Goal: Information Seeking & Learning: Learn about a topic

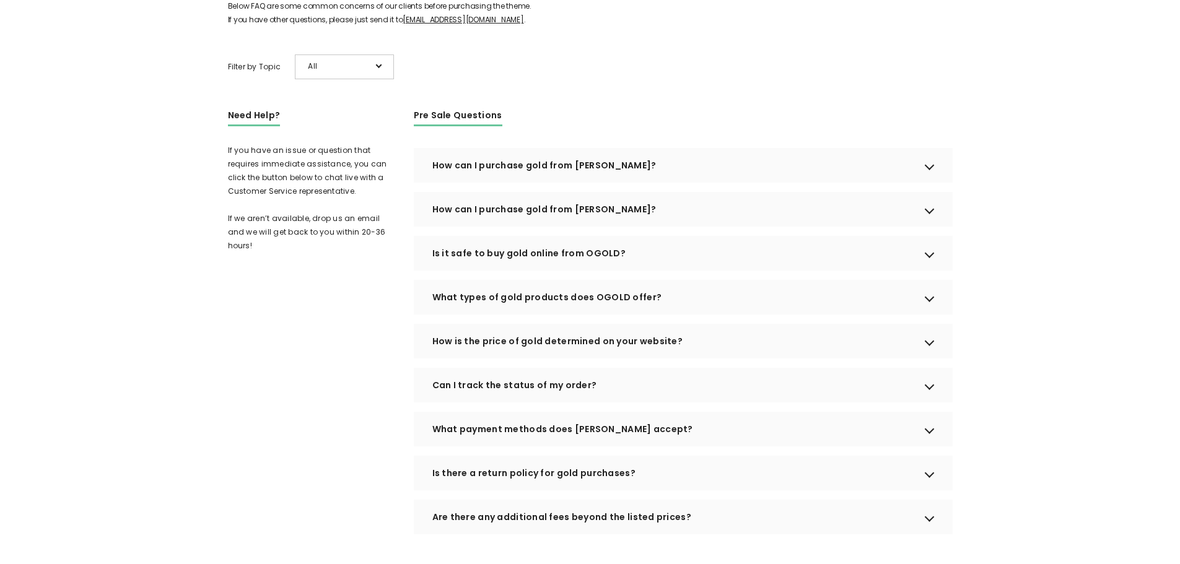
scroll to position [148, 0]
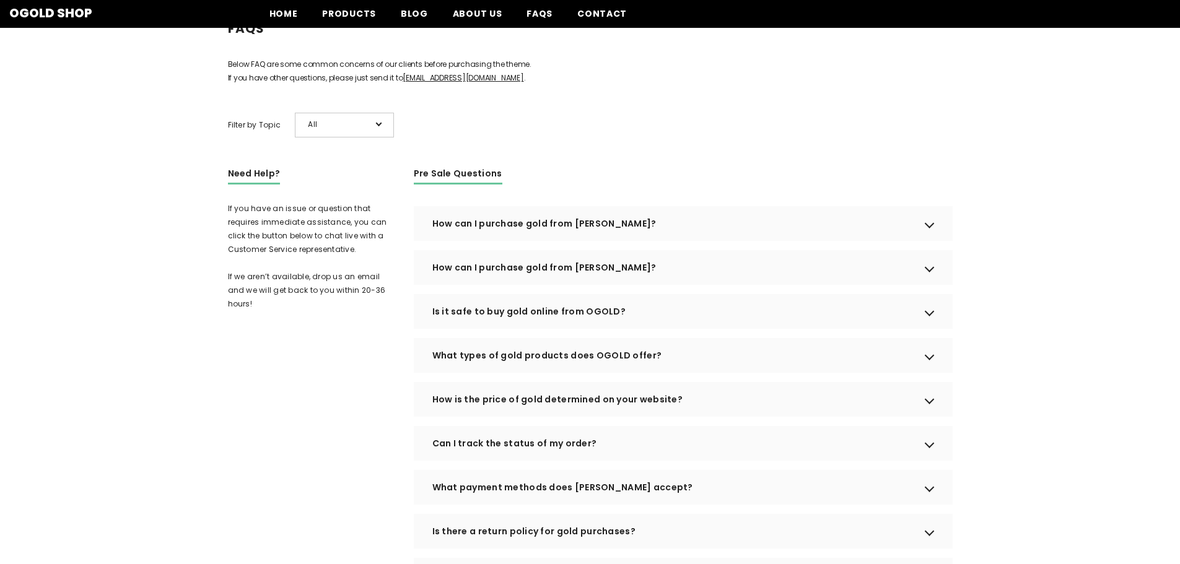
click at [614, 241] on div "How can I purchase gold from [PERSON_NAME]?" at bounding box center [683, 223] width 539 height 35
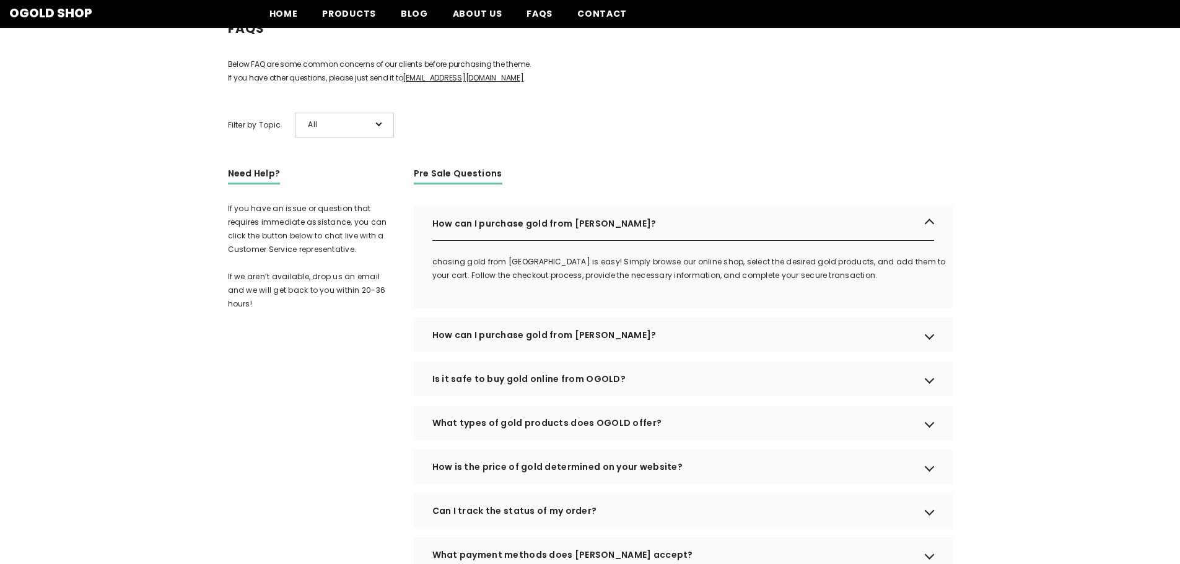
click at [484, 346] on div "How can I purchase gold from [PERSON_NAME]?" at bounding box center [683, 335] width 539 height 35
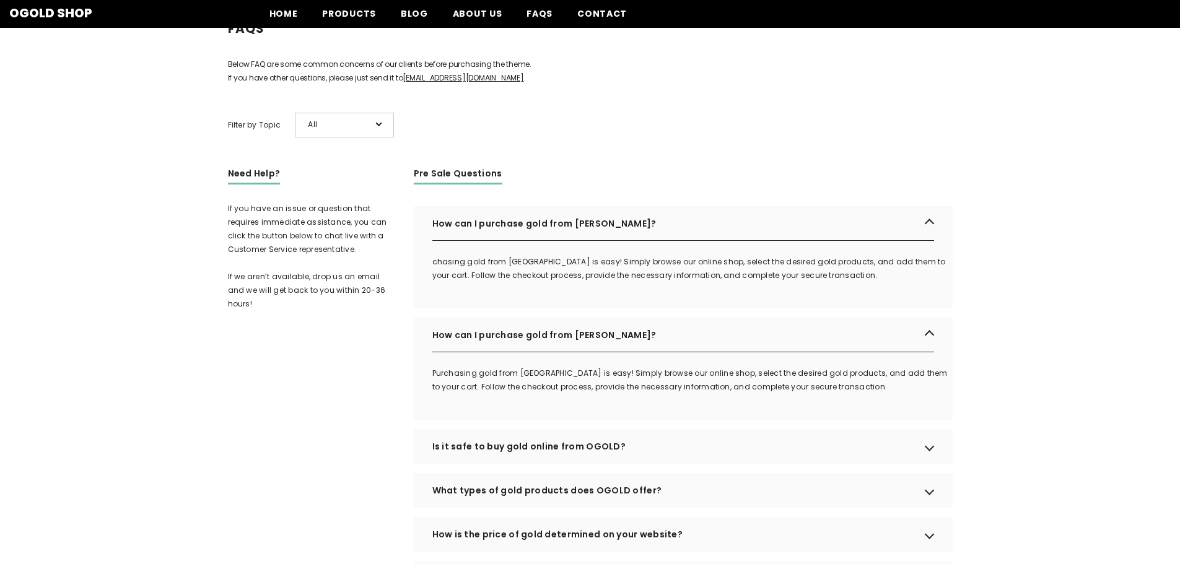
click at [544, 456] on div "Is it safe to buy gold online from OGOLD?" at bounding box center [683, 446] width 539 height 35
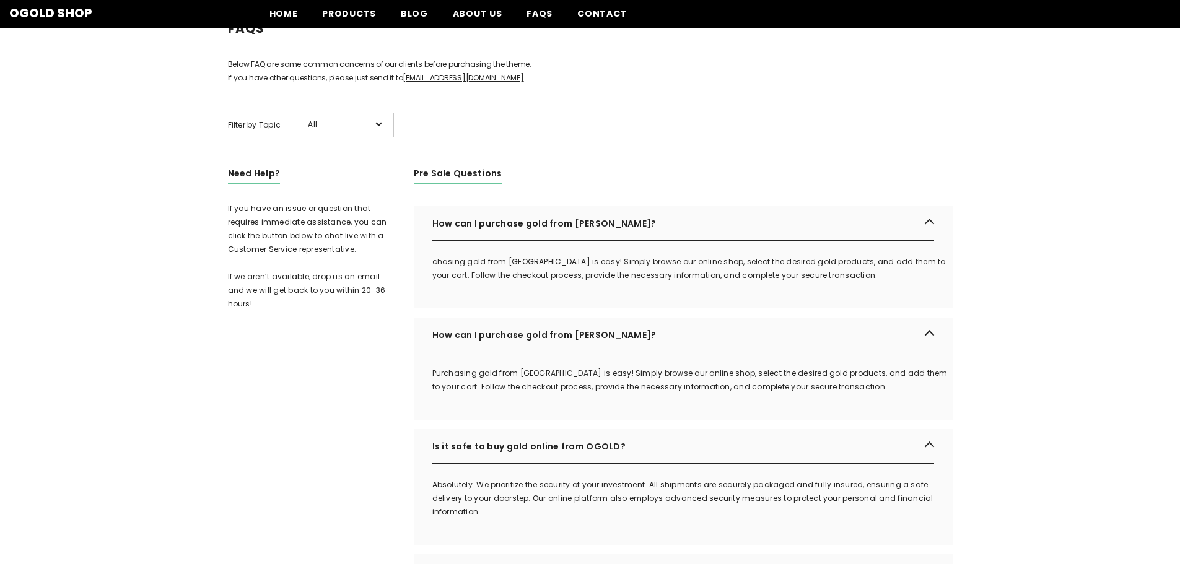
scroll to position [0, 0]
drag, startPoint x: 491, startPoint y: 500, endPoint x: 630, endPoint y: 497, distance: 139.4
click at [630, 497] on p "Absolutely. We prioritize the security of your investment. All shipments are se…" at bounding box center [692, 498] width 520 height 41
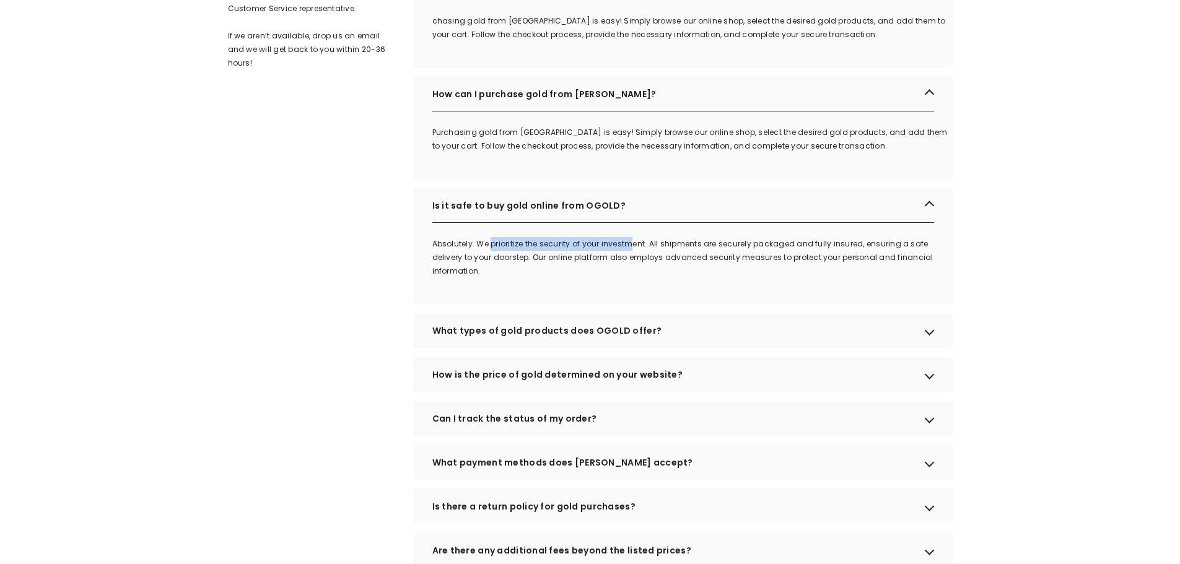
scroll to position [396, 0]
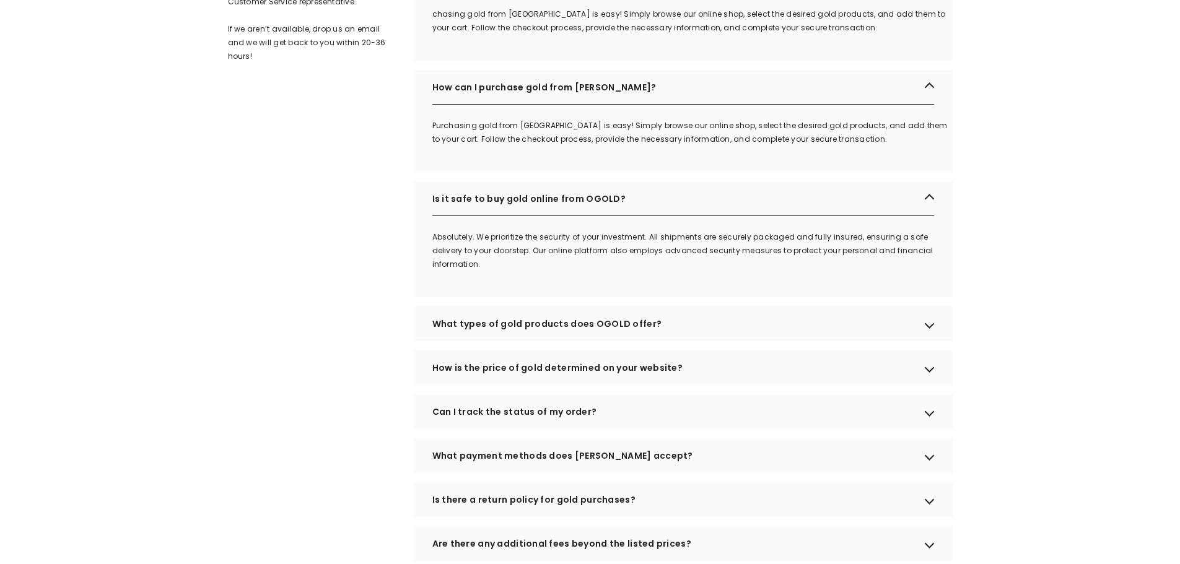
click at [508, 331] on div "What types of gold products does OGOLD offer?" at bounding box center [683, 324] width 539 height 35
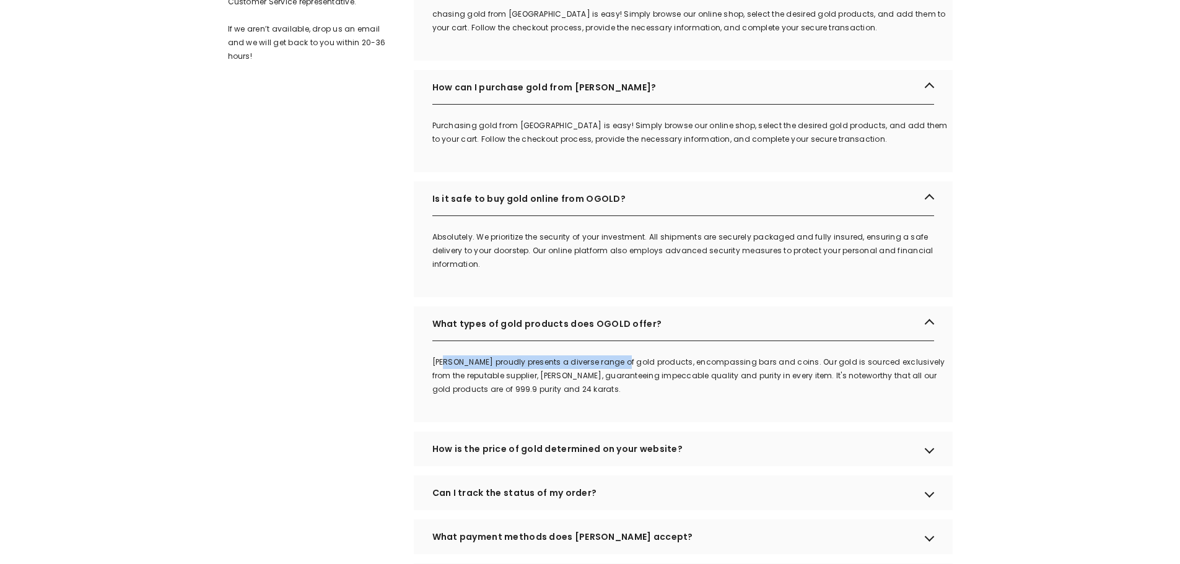
drag, startPoint x: 449, startPoint y: 378, endPoint x: 624, endPoint y: 377, distance: 174.6
click at [624, 377] on p "[PERSON_NAME] proudly presents a diverse range of gold products, encompassing b…" at bounding box center [692, 375] width 520 height 41
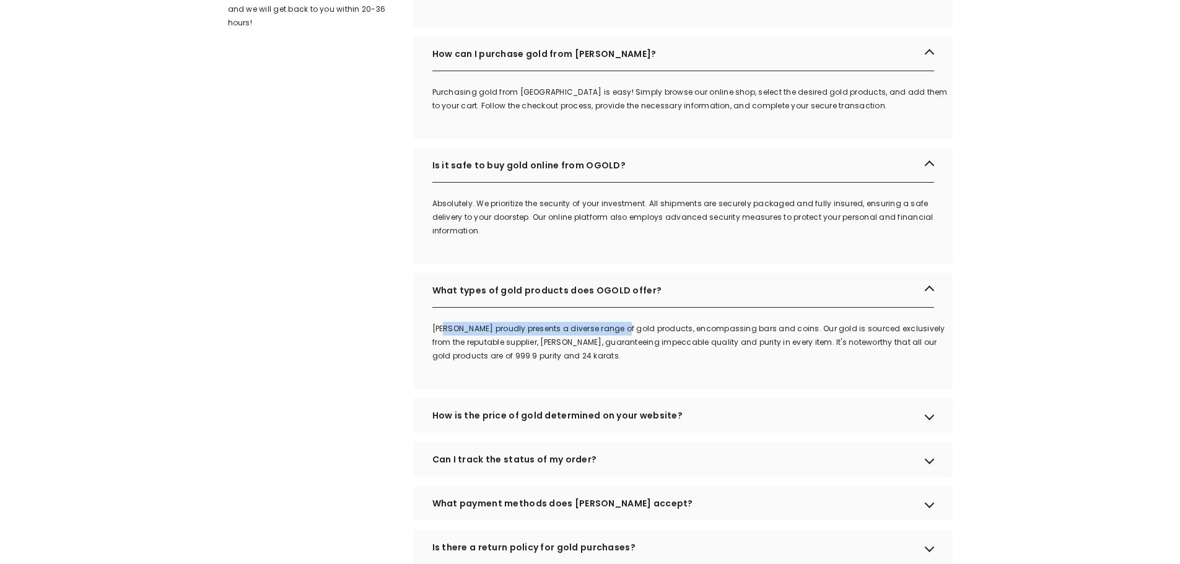
scroll to position [458, 0]
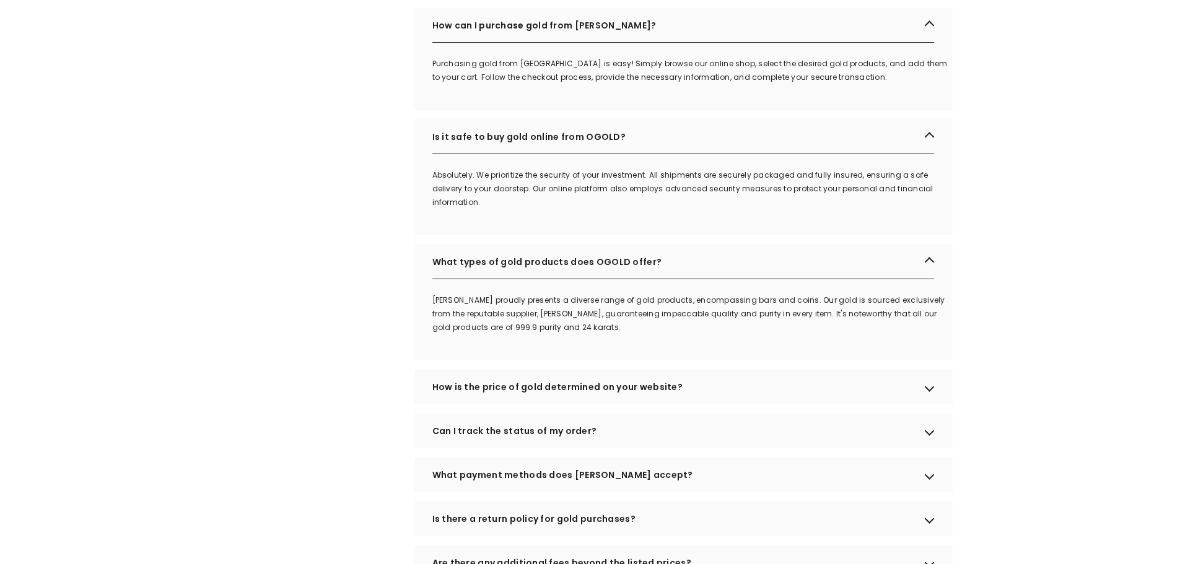
click at [593, 404] on div "How is the price of gold determined on your website?" at bounding box center [683, 387] width 539 height 35
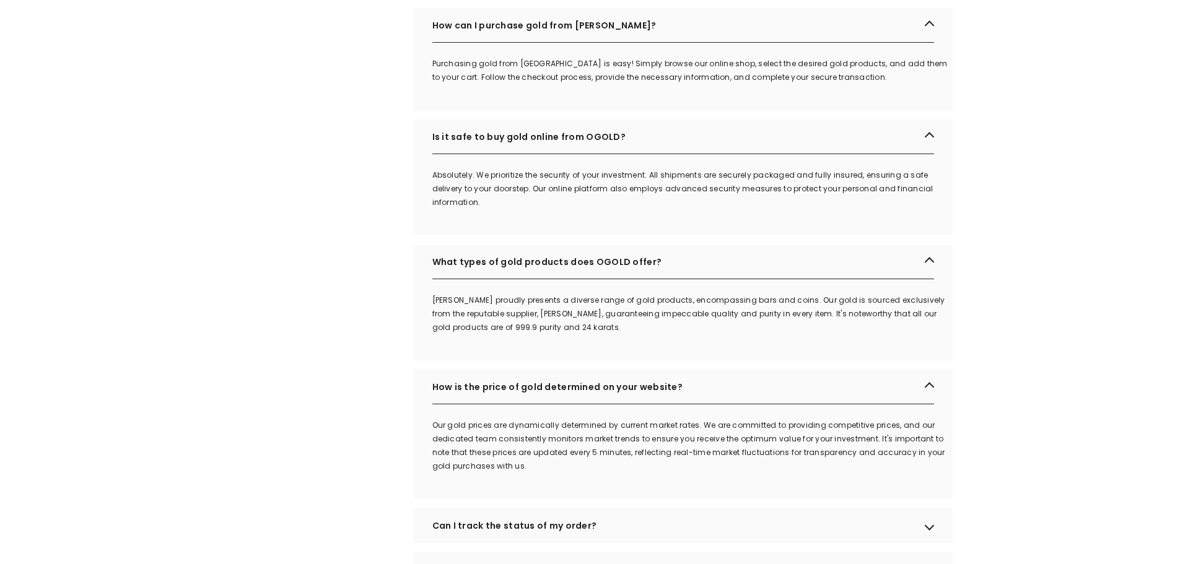
scroll to position [767, 0]
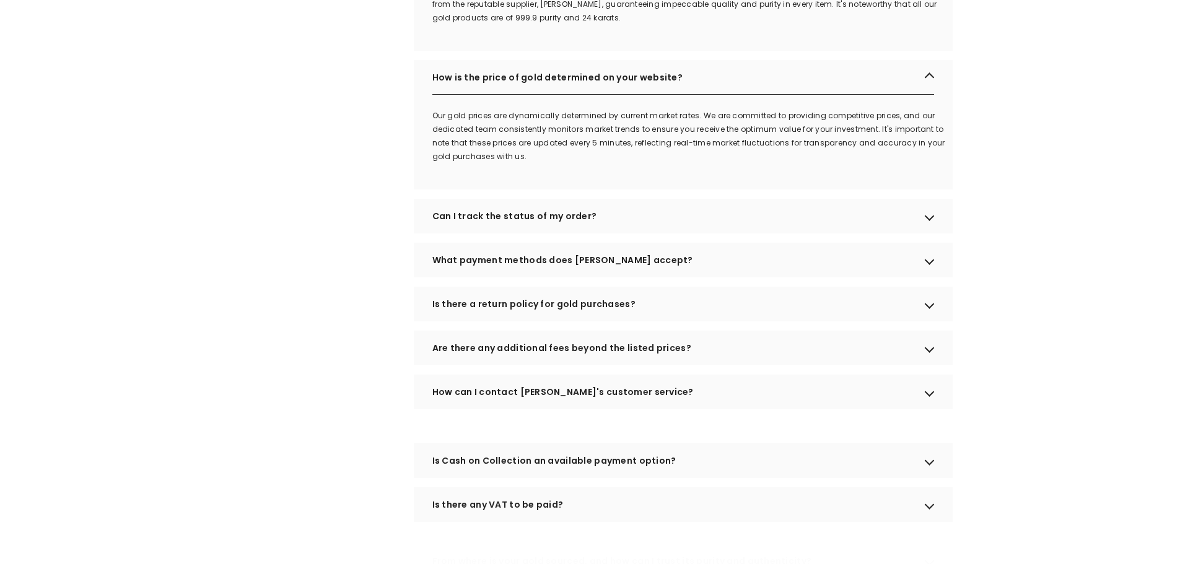
click at [520, 313] on div "Is there a return policy for gold purchases?" at bounding box center [683, 304] width 539 height 35
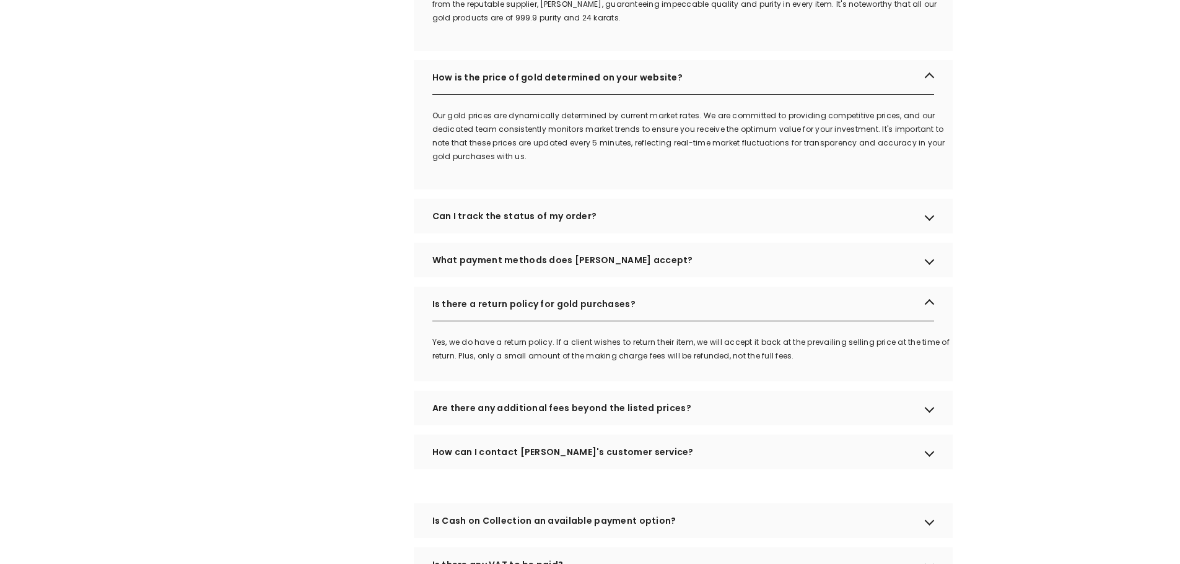
click at [528, 277] on div "What payment methods does [PERSON_NAME] accept?" at bounding box center [683, 260] width 539 height 35
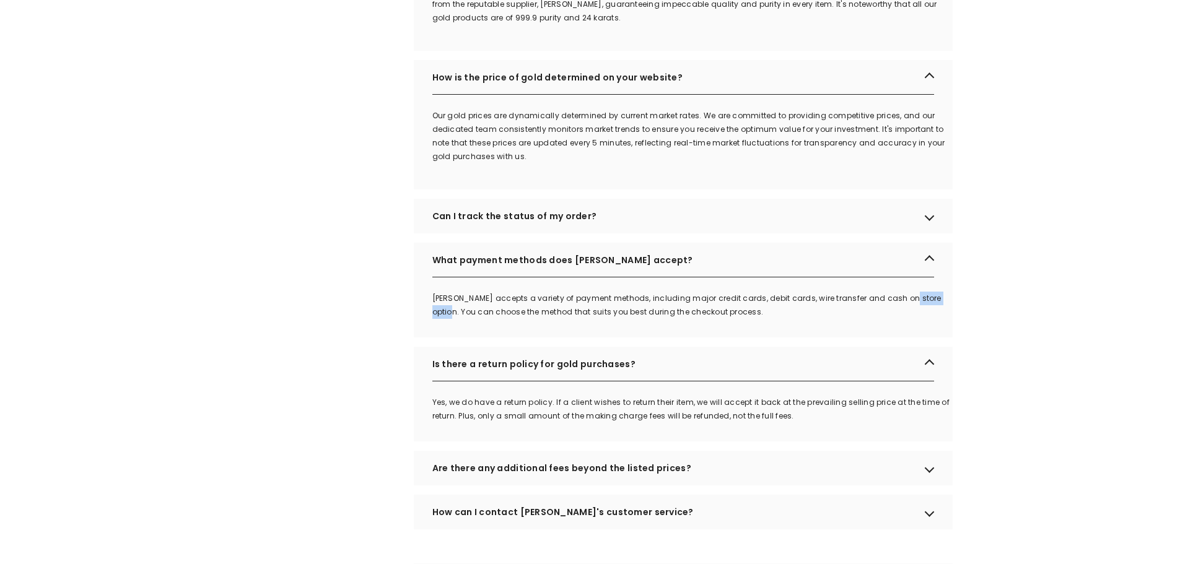
drag, startPoint x: 627, startPoint y: 314, endPoint x: 675, endPoint y: 314, distance: 47.7
click at [675, 314] on div "[PERSON_NAME] accepts a variety of payment methods, including major credit card…" at bounding box center [692, 305] width 520 height 27
click at [563, 233] on div "Can I track the status of my order?" at bounding box center [683, 216] width 539 height 35
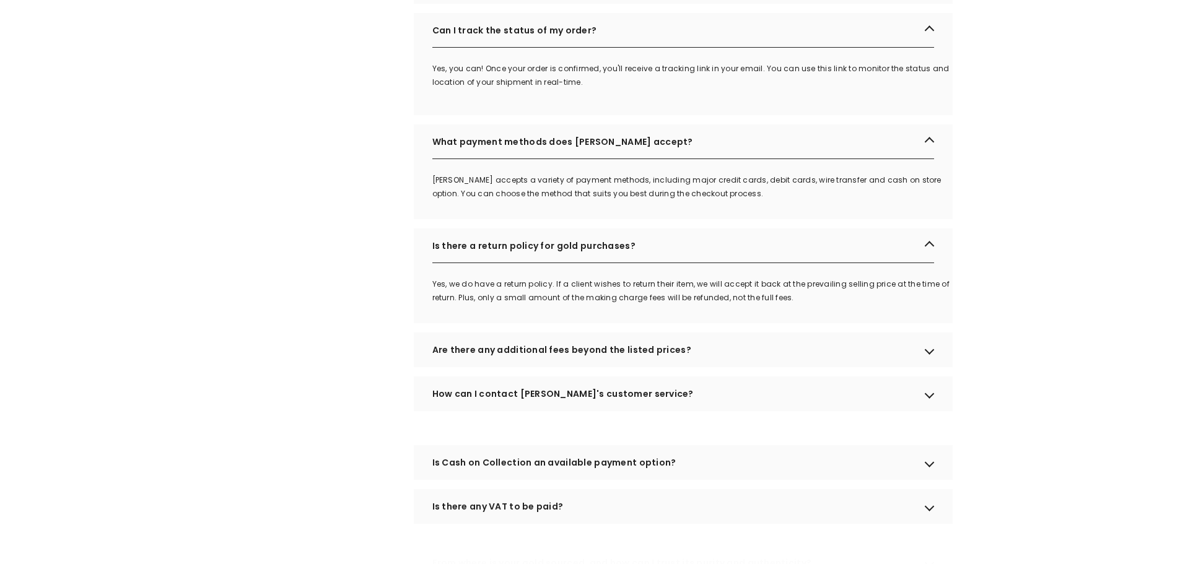
scroll to position [1015, 0]
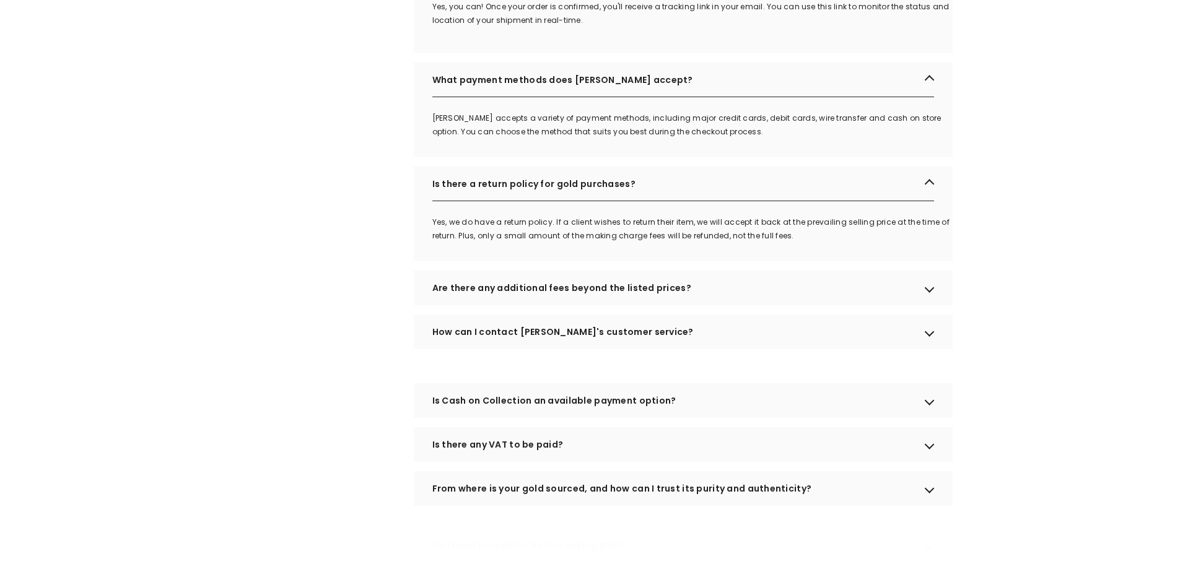
click at [522, 336] on div "How can I contact [PERSON_NAME]'s customer service?" at bounding box center [683, 332] width 539 height 35
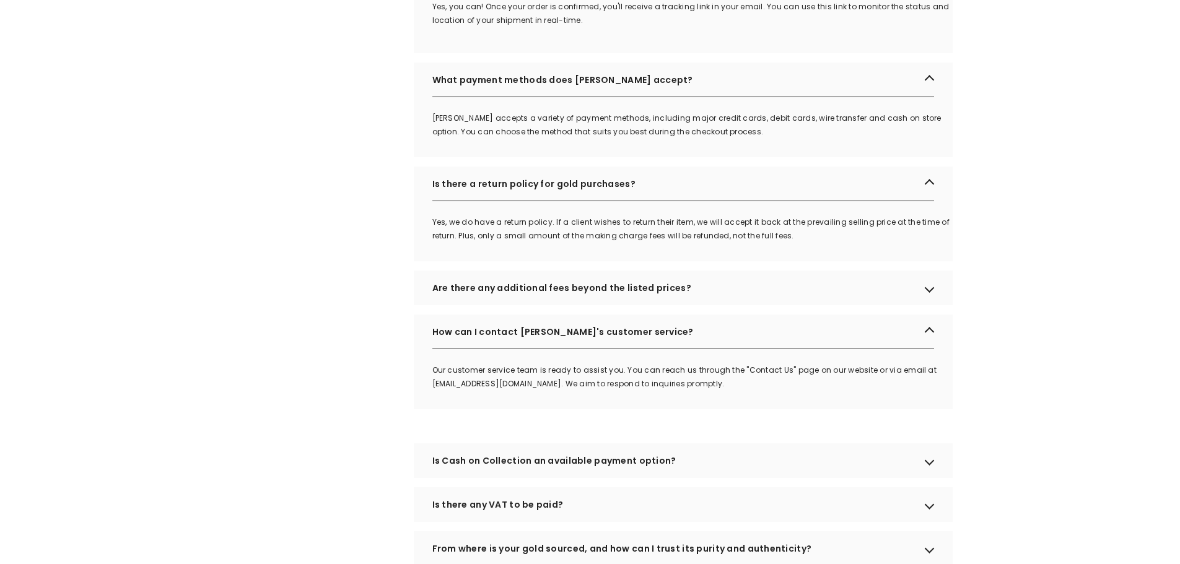
drag, startPoint x: 473, startPoint y: 394, endPoint x: 694, endPoint y: 382, distance: 221.4
click at [694, 382] on div "Our customer service team is ready to assist you. You can reach us through the …" at bounding box center [692, 377] width 520 height 27
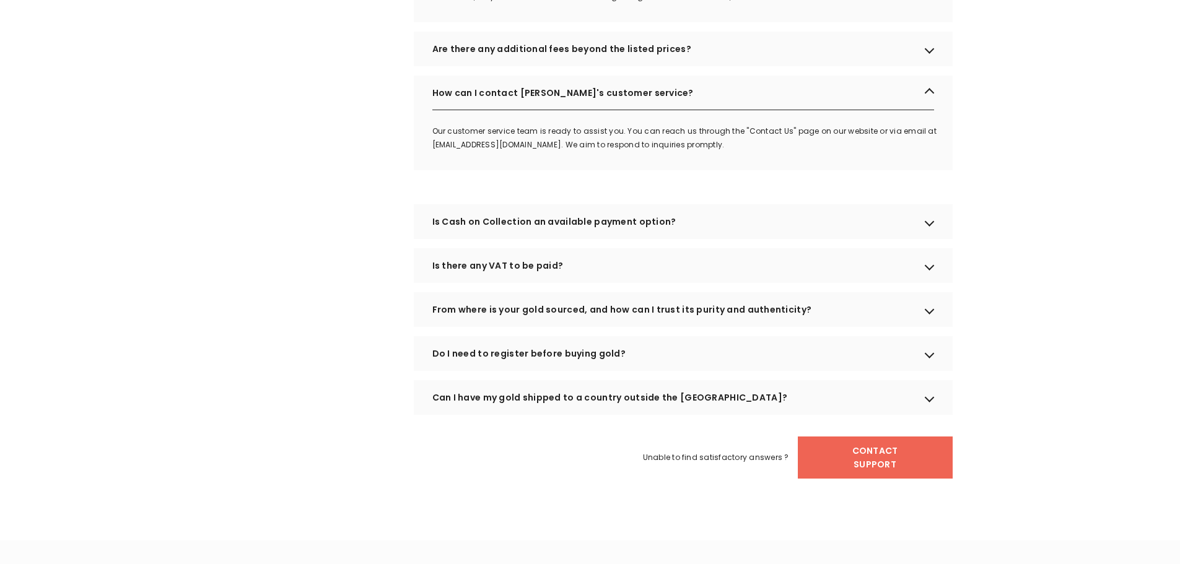
scroll to position [1263, 0]
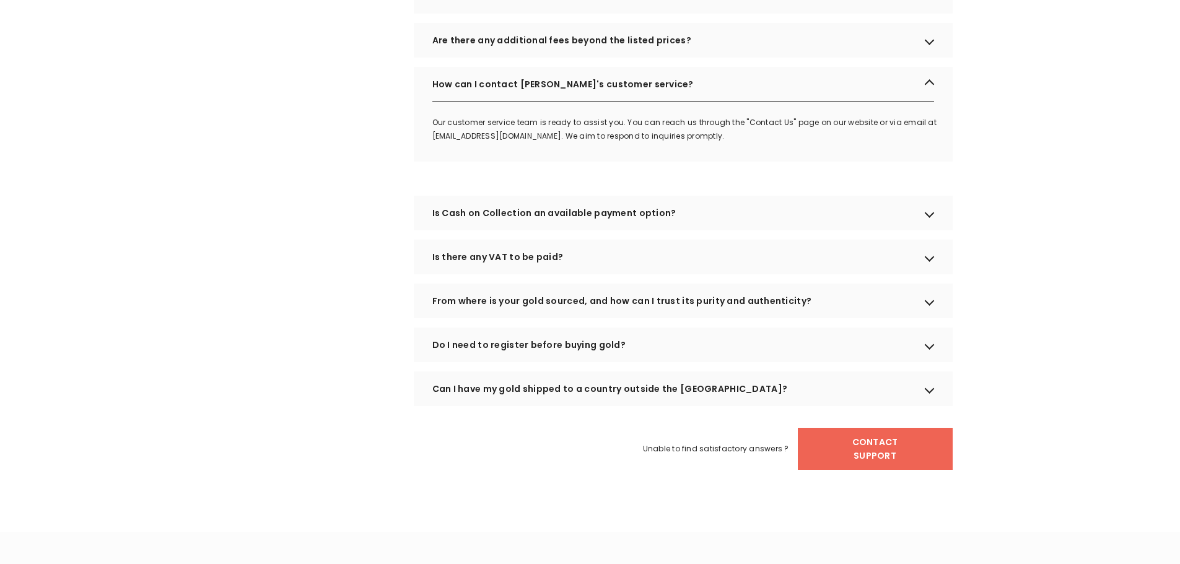
click at [595, 274] on div "Is there any VAT to be paid?" at bounding box center [683, 257] width 539 height 35
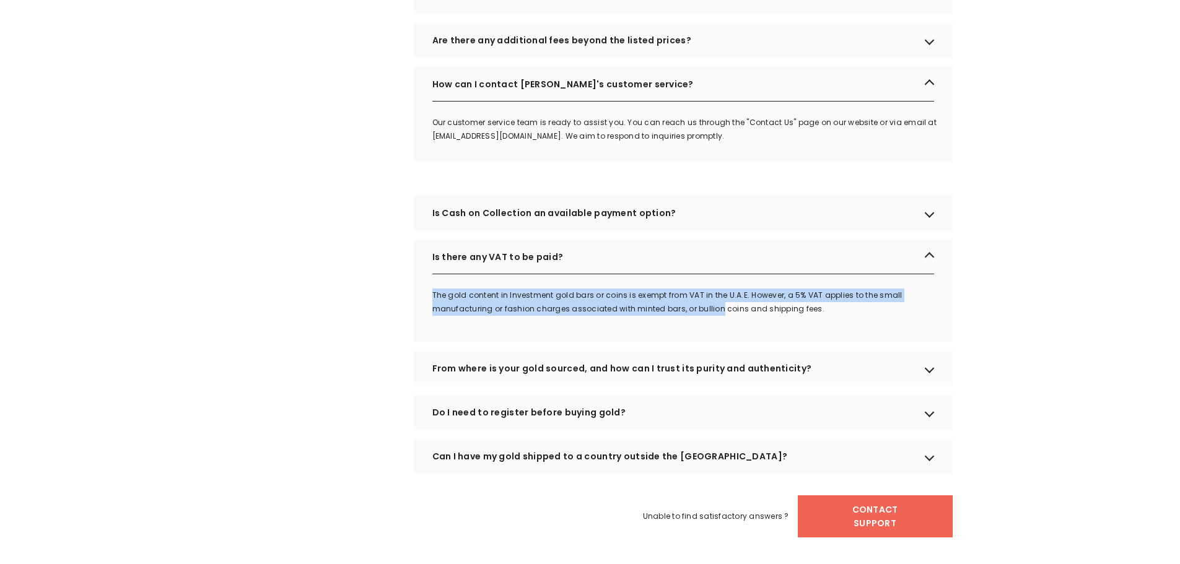
drag, startPoint x: 432, startPoint y: 310, endPoint x: 714, endPoint y: 321, distance: 282.0
click at [714, 316] on p "The gold content in Investment gold bars or coins is exempt from VAT in the U.A…" at bounding box center [692, 302] width 520 height 27
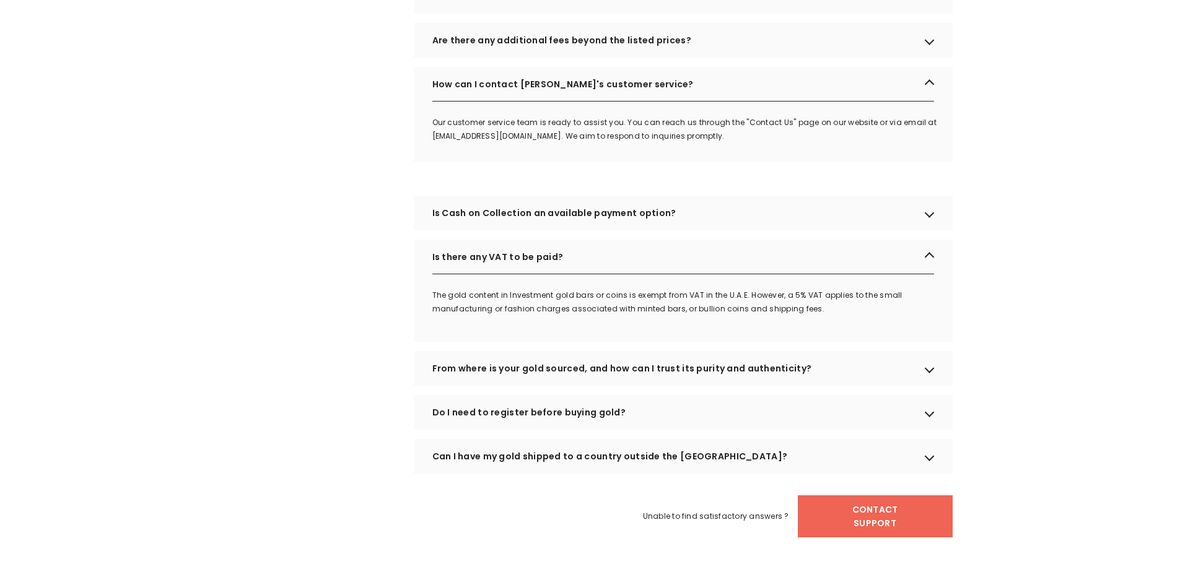
click at [607, 386] on div "From where is your gold sourced, and how can I trust its purity and authenticit…" at bounding box center [683, 368] width 539 height 35
